Goal: Task Accomplishment & Management: Manage account settings

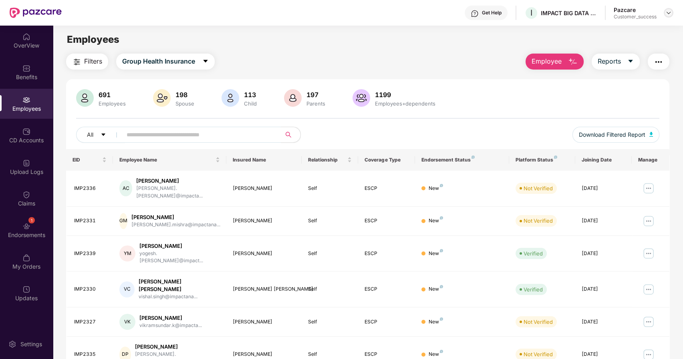
click at [665, 13] on img at bounding box center [668, 13] width 6 height 6
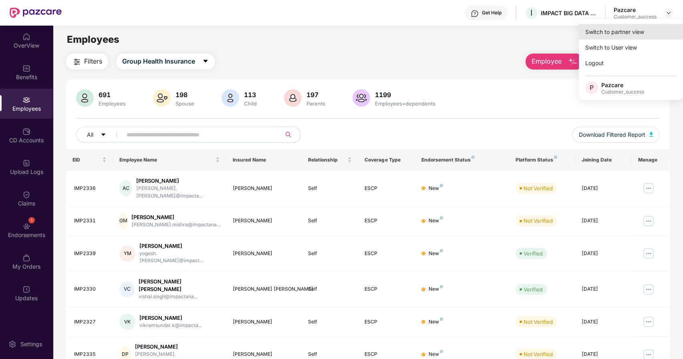
click at [614, 28] on div "Switch to partner view" at bounding box center [630, 32] width 104 height 16
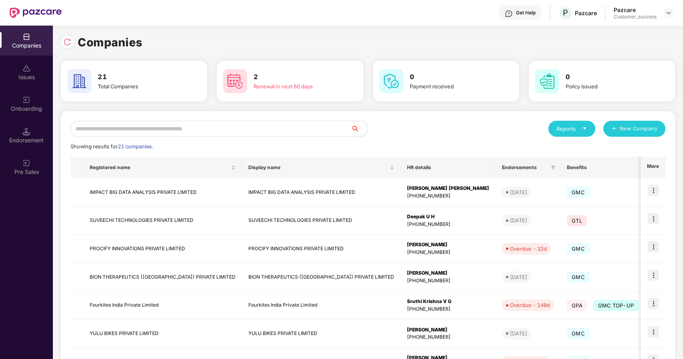
click at [251, 131] on input "text" at bounding box center [210, 129] width 281 height 16
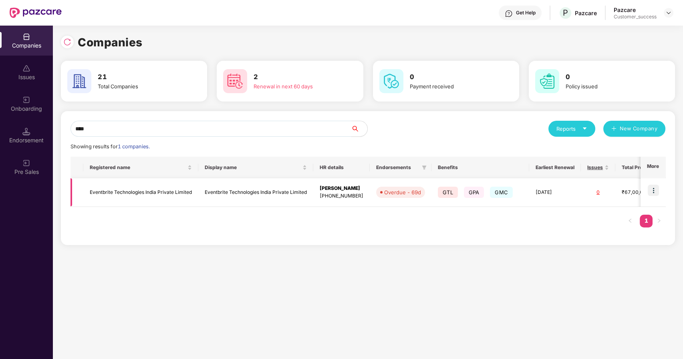
type input "****"
click at [655, 187] on img at bounding box center [652, 190] width 11 height 11
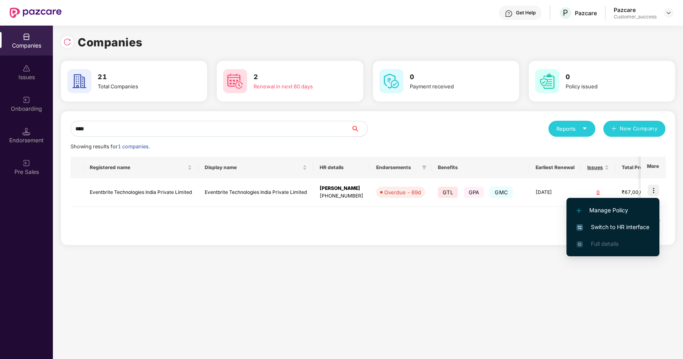
click at [612, 228] on span "Switch to HR interface" at bounding box center [612, 227] width 73 height 9
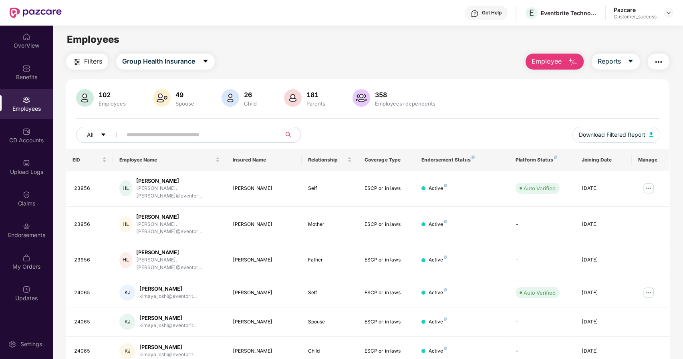
click at [141, 135] on input "text" at bounding box center [199, 135] width 144 height 12
paste input "*****"
type input "*****"
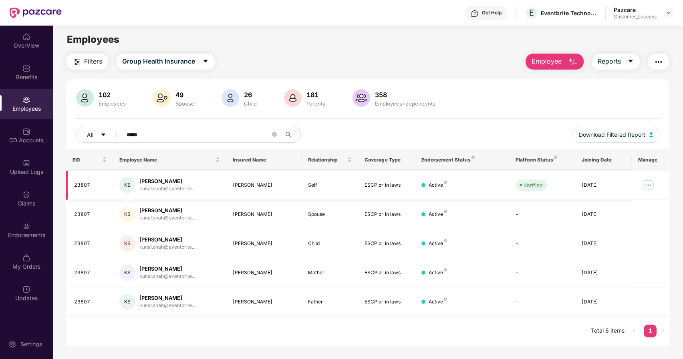
click at [647, 181] on img at bounding box center [648, 185] width 13 height 13
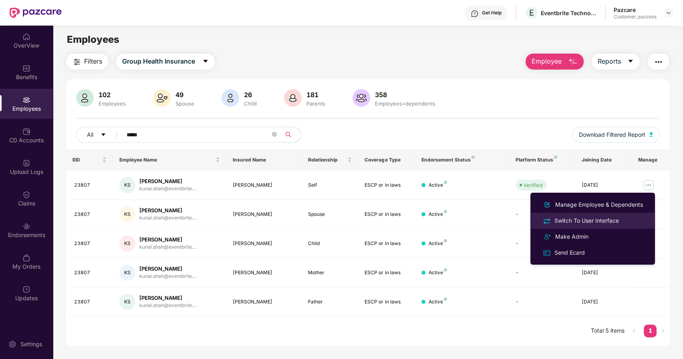
click at [586, 218] on div "Switch To User Interface" at bounding box center [586, 221] width 68 height 9
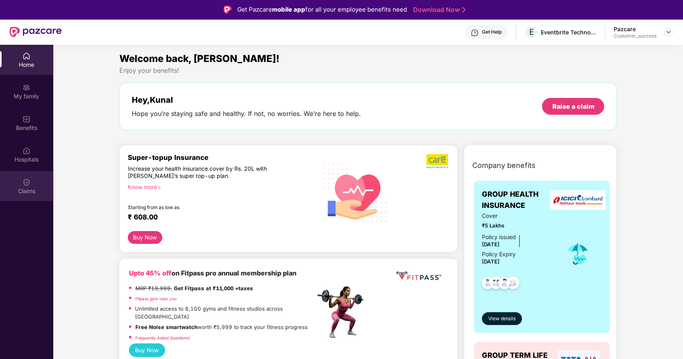
click at [29, 181] on img at bounding box center [26, 183] width 8 height 8
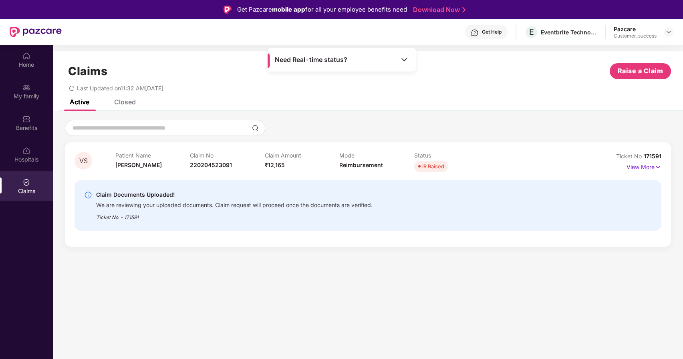
click at [650, 154] on span "171591" at bounding box center [652, 156] width 18 height 7
copy div "No 171591"
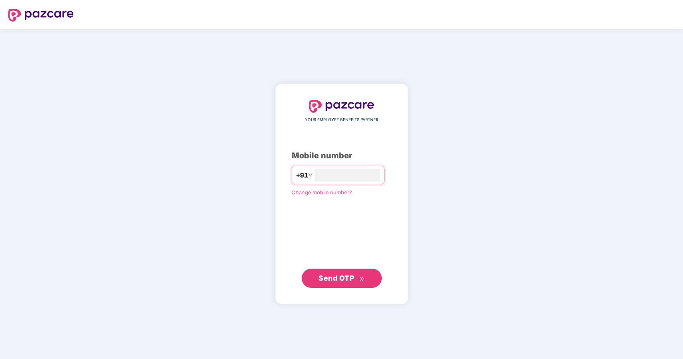
type input "**********"
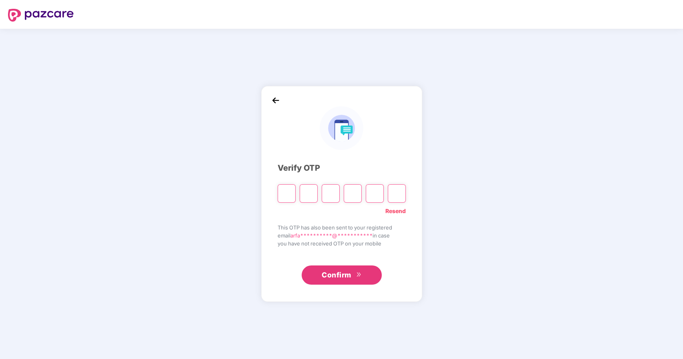
paste input "*"
type input "*"
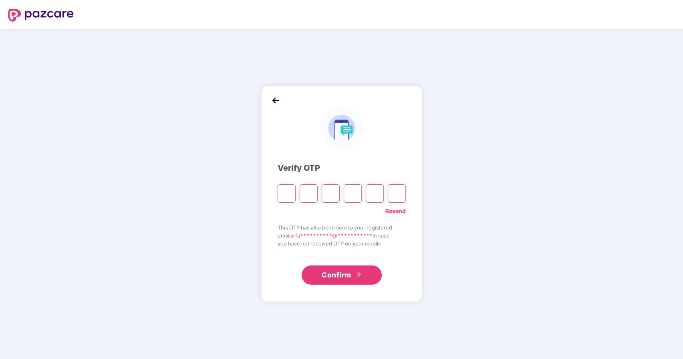
type input "*"
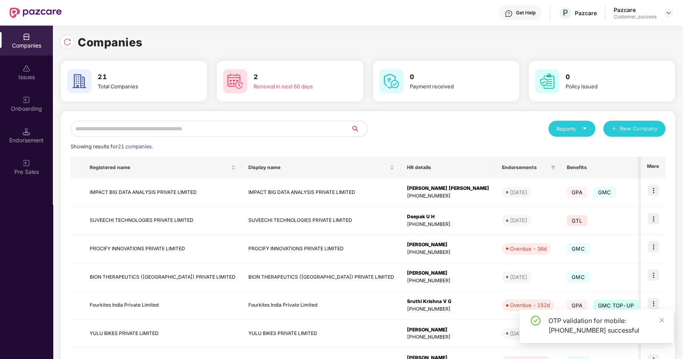
click at [223, 127] on input "text" at bounding box center [210, 129] width 281 height 16
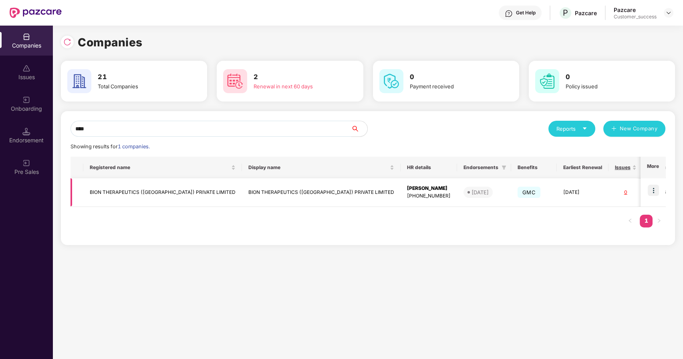
scroll to position [0, 83]
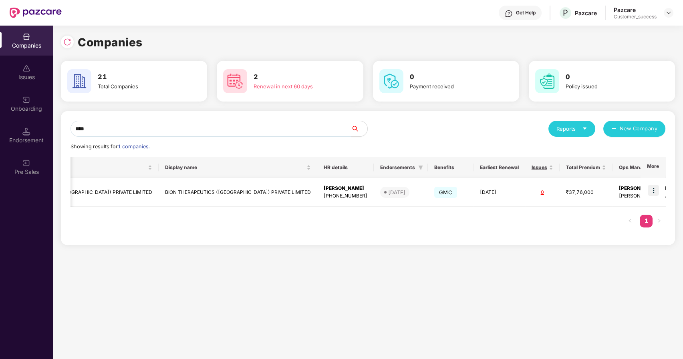
type input "****"
click at [657, 183] on td at bounding box center [652, 193] width 25 height 28
click at [653, 190] on img at bounding box center [652, 190] width 11 height 11
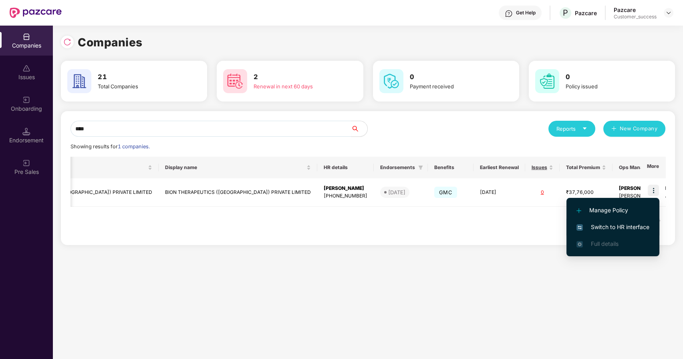
click at [595, 225] on span "Switch to HR interface" at bounding box center [612, 227] width 73 height 9
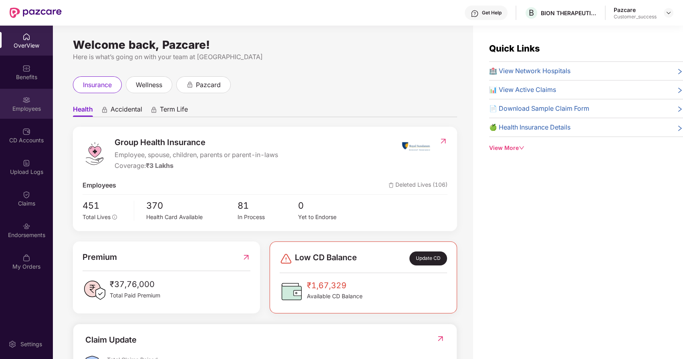
click at [23, 108] on div "Employees" at bounding box center [26, 109] width 53 height 8
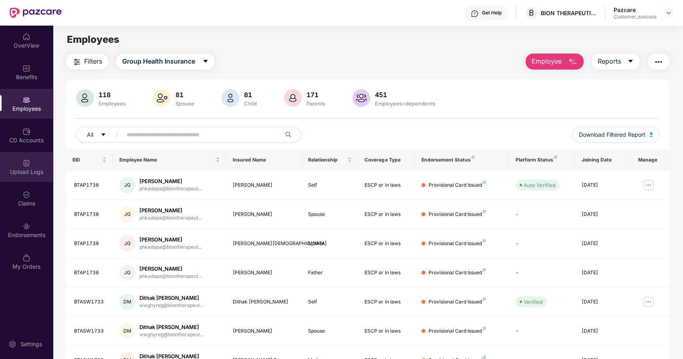
click at [29, 171] on div "Upload Logs" at bounding box center [26, 172] width 53 height 8
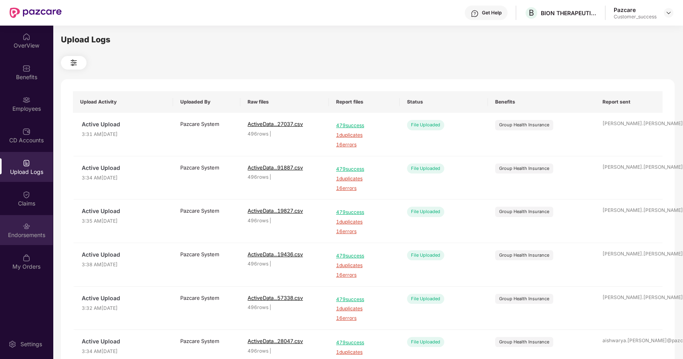
click at [26, 227] on img at bounding box center [26, 227] width 8 height 8
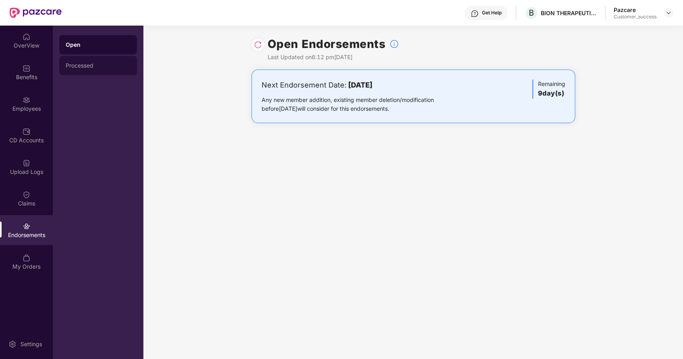
click at [73, 68] on div "Processed" at bounding box center [98, 65] width 65 height 6
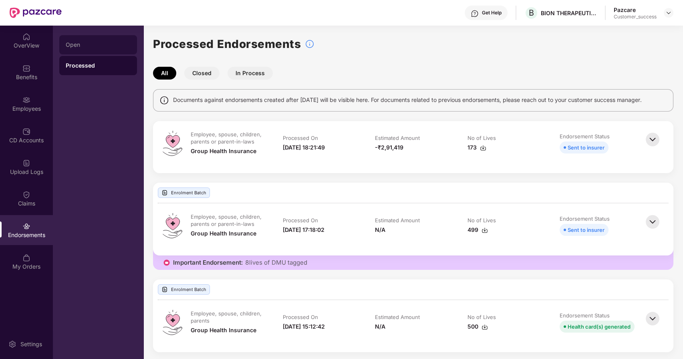
click at [75, 47] on div "Open" at bounding box center [98, 45] width 65 height 6
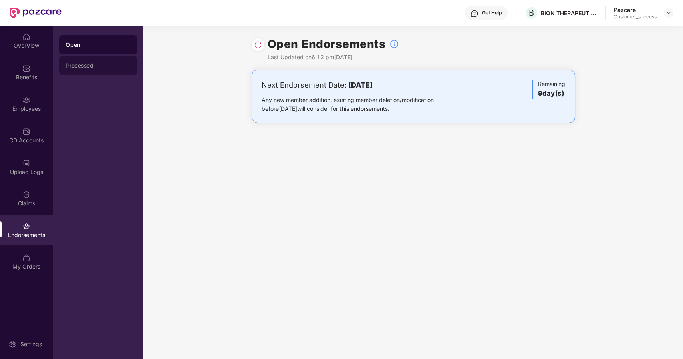
click at [79, 63] on div "Processed" at bounding box center [98, 65] width 65 height 6
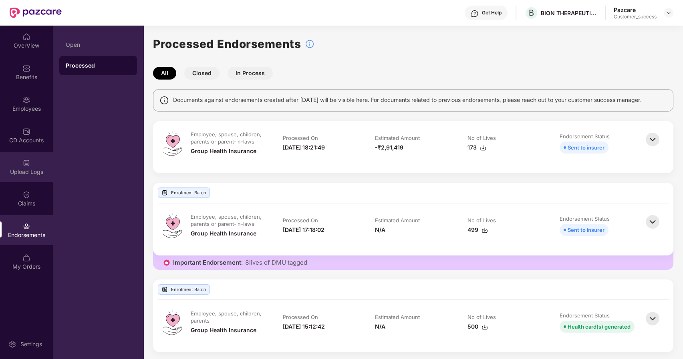
click at [30, 164] on img at bounding box center [26, 163] width 8 height 8
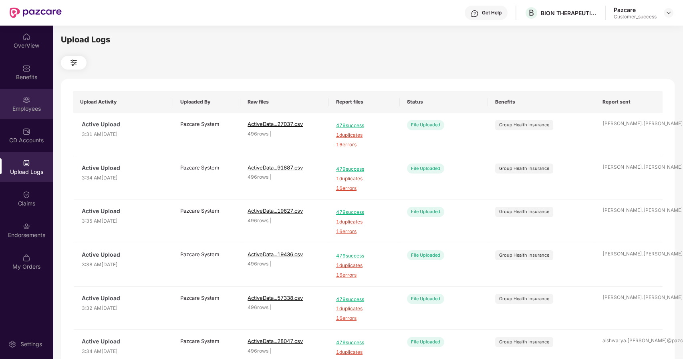
click at [27, 98] on img at bounding box center [26, 100] width 8 height 8
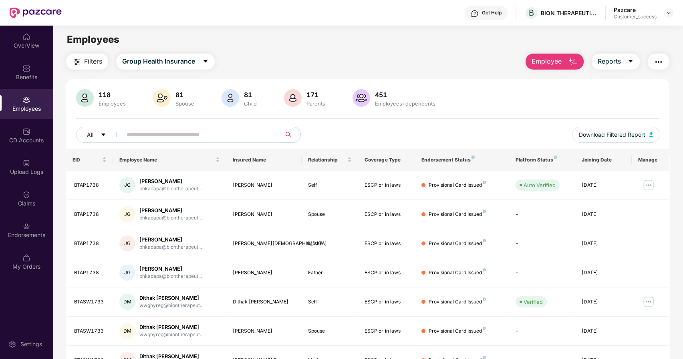
click at [91, 58] on span "Filters" at bounding box center [93, 61] width 18 height 10
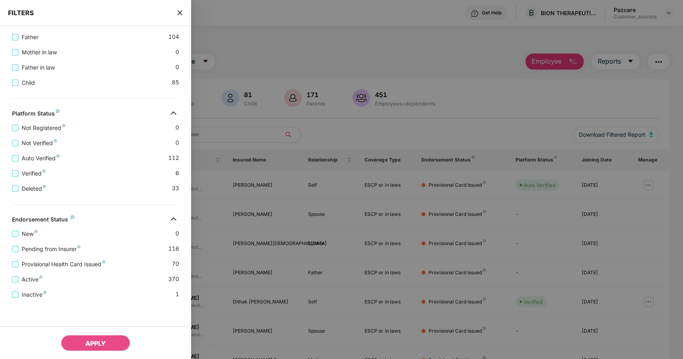
scroll to position [215, 0]
click at [231, 230] on div at bounding box center [341, 179] width 683 height 359
click at [179, 10] on icon "close" at bounding box center [180, 13] width 6 height 6
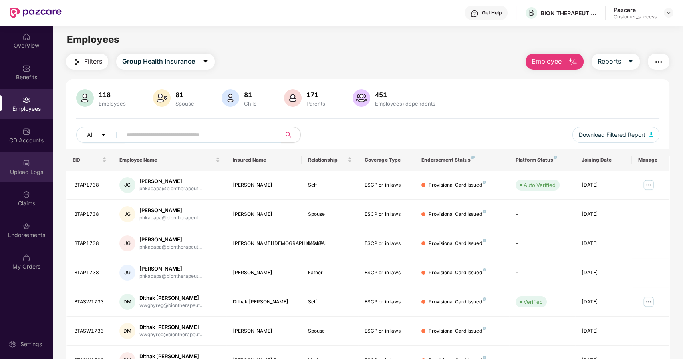
click at [24, 159] on img at bounding box center [26, 163] width 8 height 8
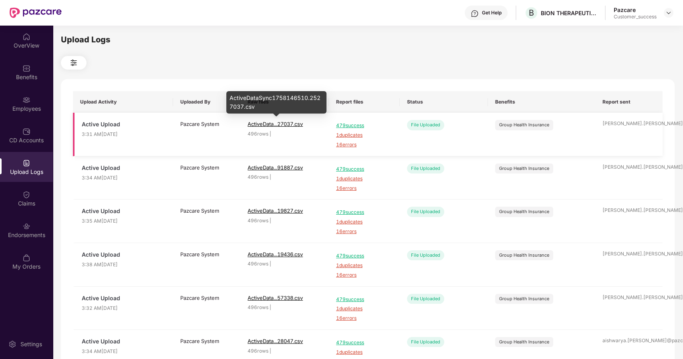
click at [263, 124] on span "ActiveData...27037.csv" at bounding box center [274, 124] width 55 height 6
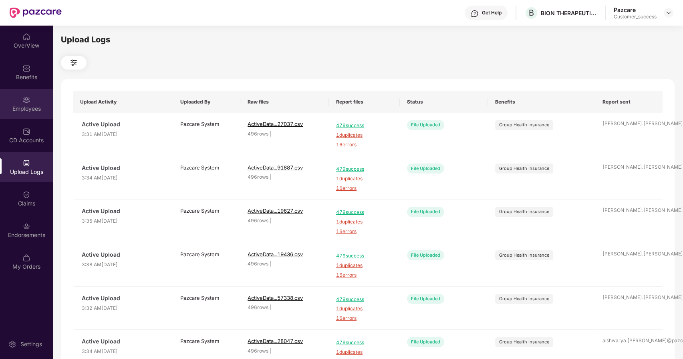
click at [24, 110] on div "Employees" at bounding box center [26, 109] width 53 height 8
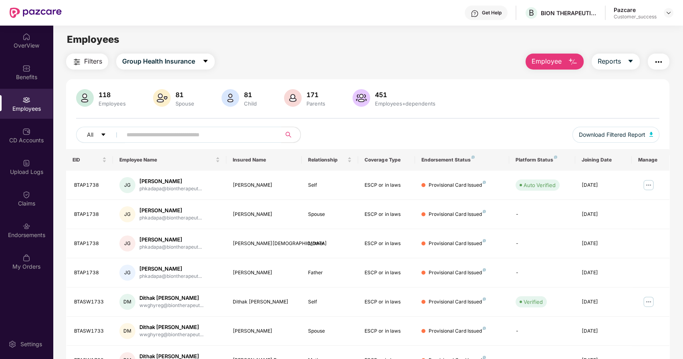
click at [132, 136] on input "text" at bounding box center [199, 135] width 144 height 12
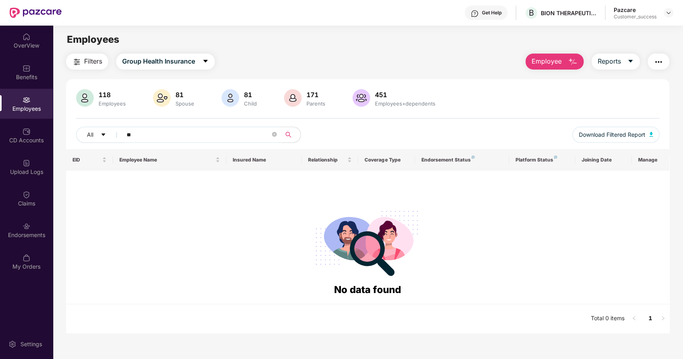
type input "*"
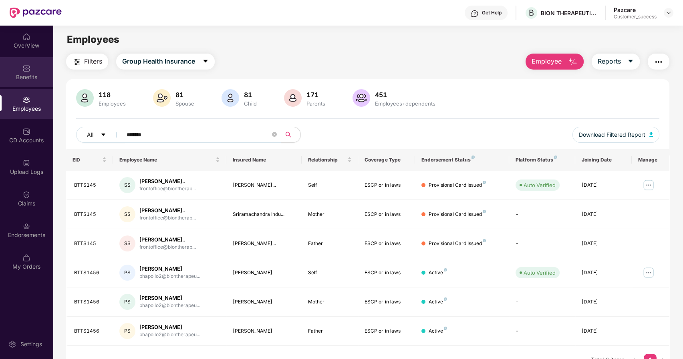
type input "*******"
click at [23, 73] on div "Benefits" at bounding box center [26, 77] width 53 height 8
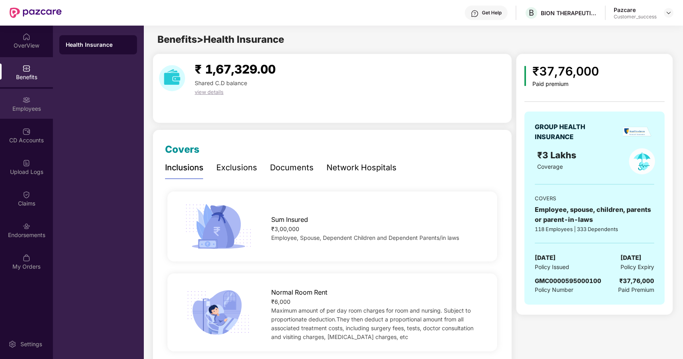
click at [34, 98] on div "Employees" at bounding box center [26, 104] width 53 height 30
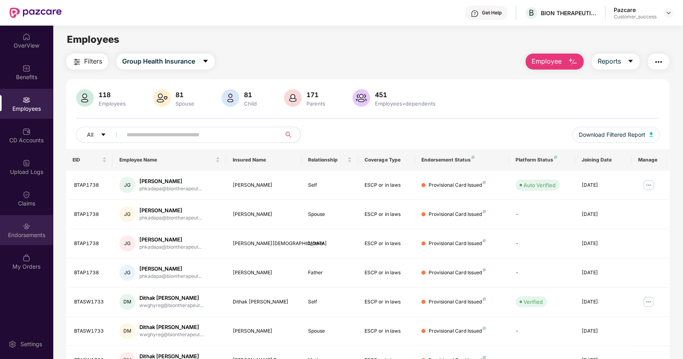
click at [26, 223] on img at bounding box center [26, 227] width 8 height 8
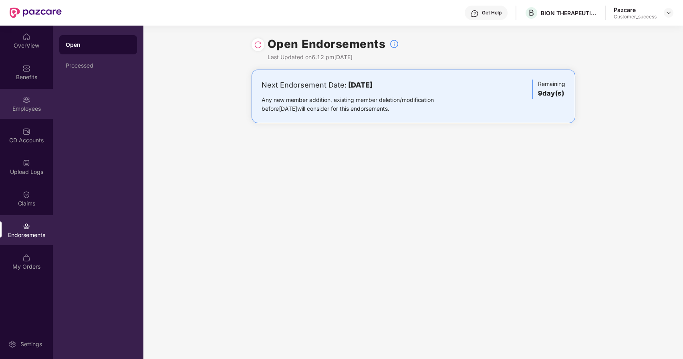
click at [22, 105] on div "Employees" at bounding box center [26, 109] width 53 height 8
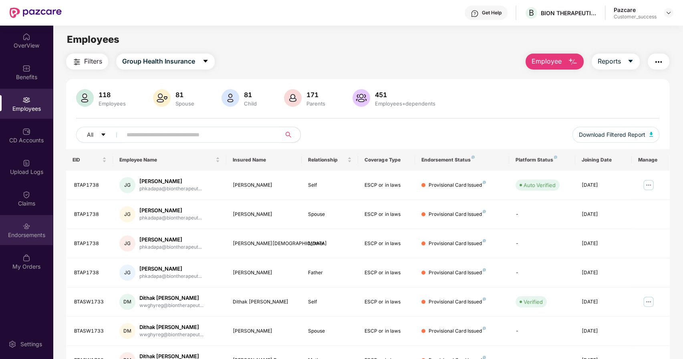
click at [29, 224] on img at bounding box center [26, 227] width 8 height 8
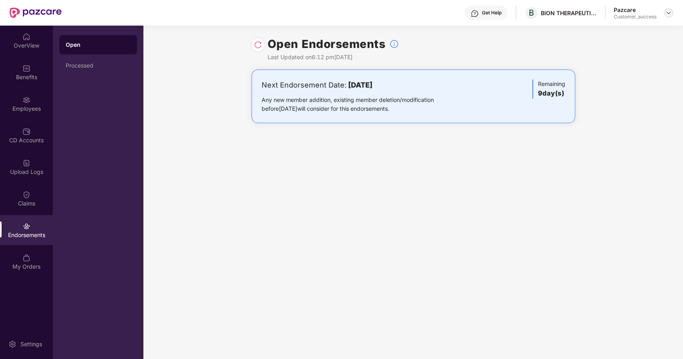
click at [669, 11] on img at bounding box center [668, 13] width 6 height 6
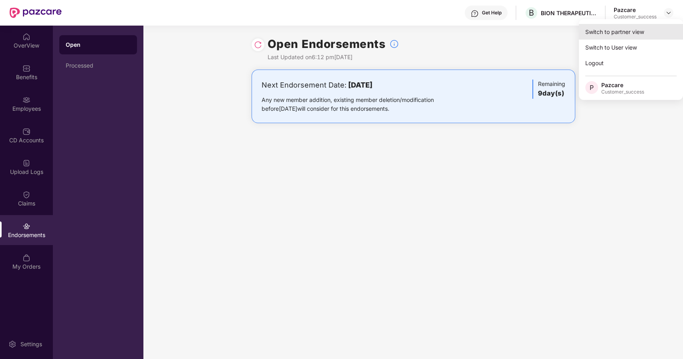
click at [616, 35] on div "Switch to partner view" at bounding box center [630, 32] width 104 height 16
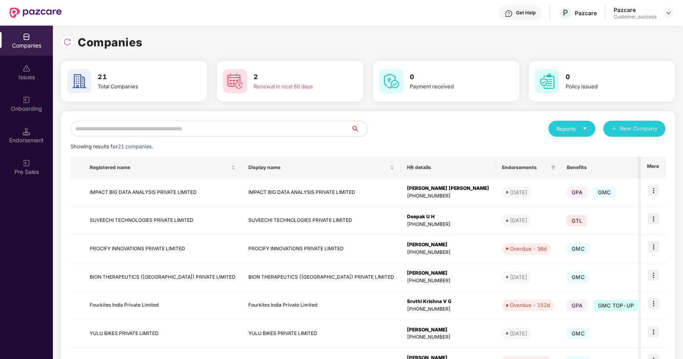
click at [218, 129] on input "text" at bounding box center [210, 129] width 281 height 16
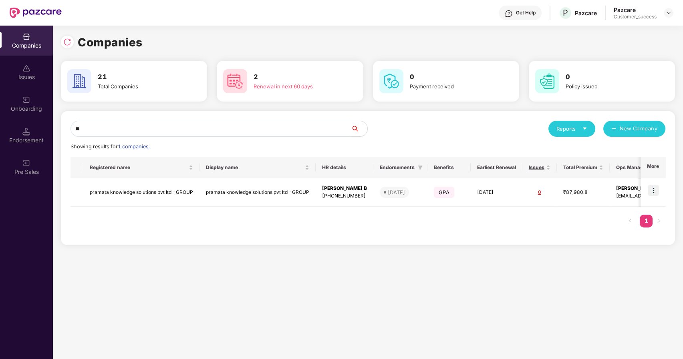
type input "*"
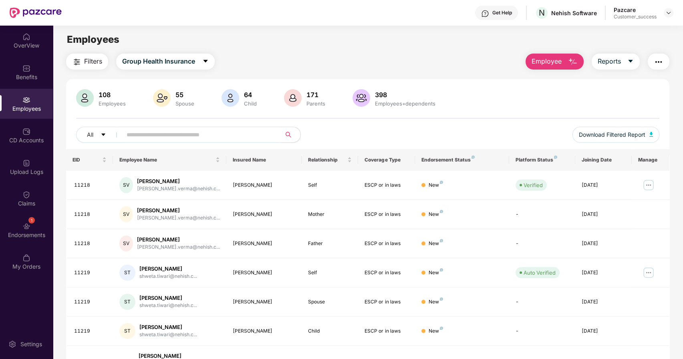
click at [95, 57] on span "Filters" at bounding box center [93, 61] width 18 height 10
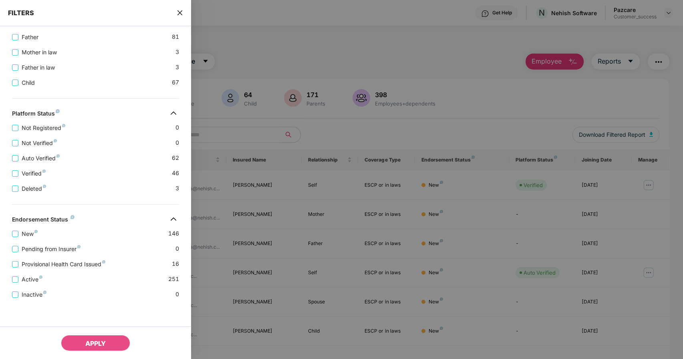
scroll to position [215, 0]
click at [224, 221] on div at bounding box center [341, 179] width 683 height 359
click at [278, 198] on div at bounding box center [341, 179] width 683 height 359
click at [179, 14] on icon "close" at bounding box center [180, 13] width 6 height 6
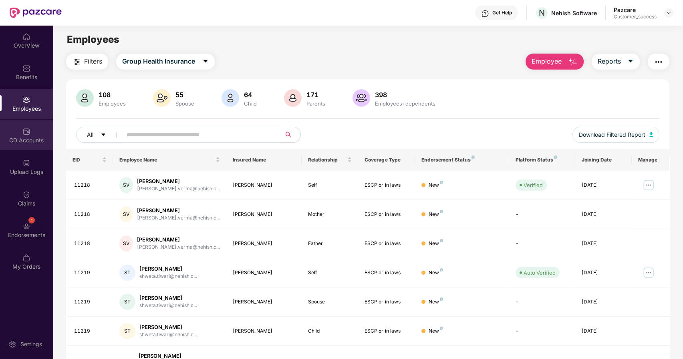
click at [28, 129] on img at bounding box center [26, 132] width 8 height 8
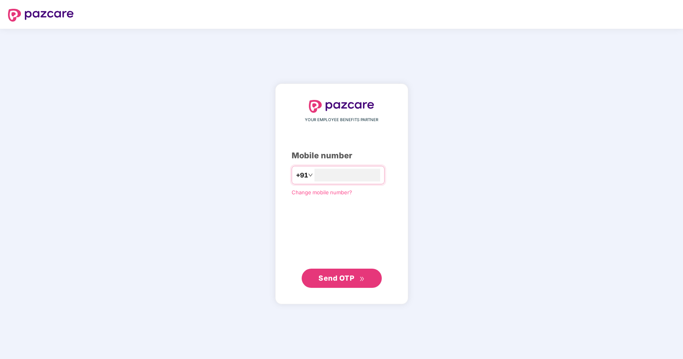
type input "**********"
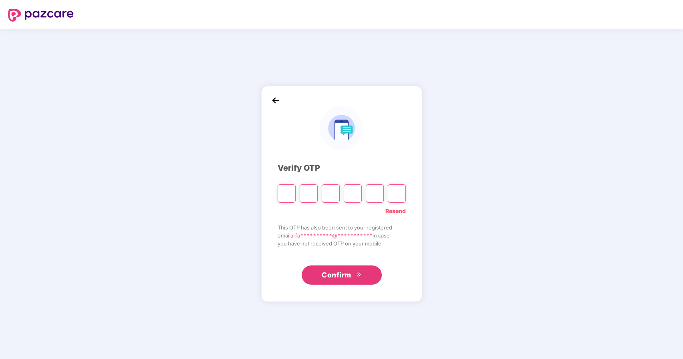
paste input "*"
type input "*"
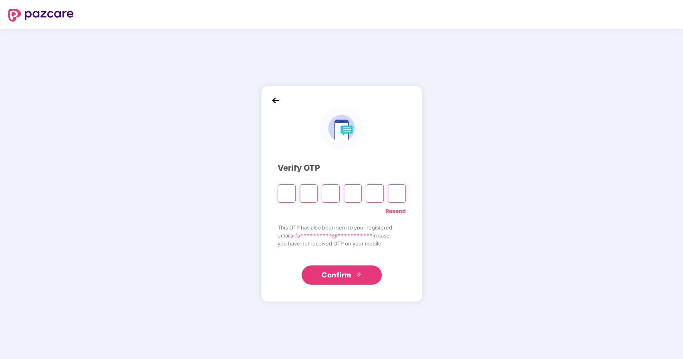
type input "*"
